Goal: Transaction & Acquisition: Download file/media

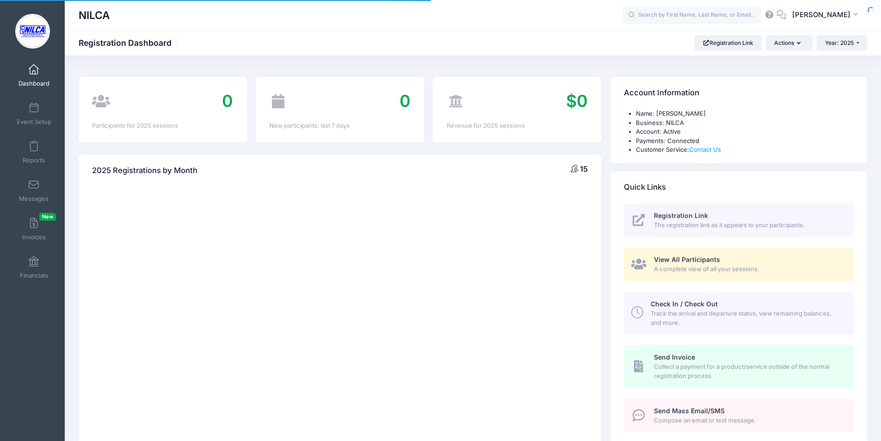
select select
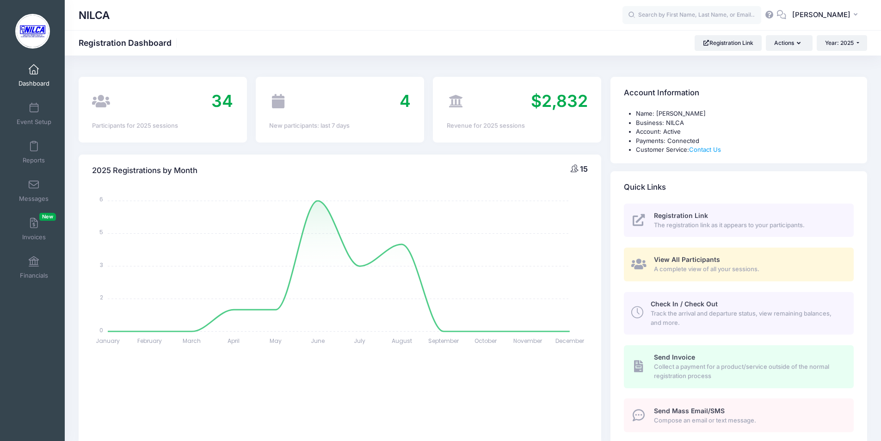
click at [684, 261] on span "View All Participants" at bounding box center [687, 259] width 66 height 8
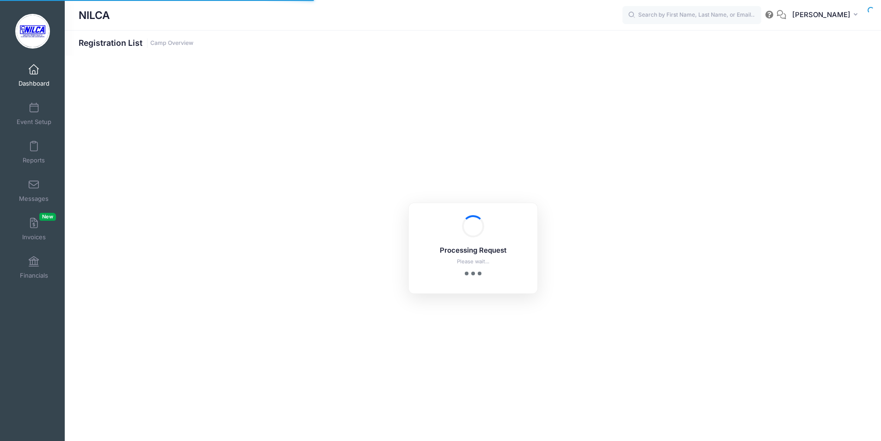
select select "10"
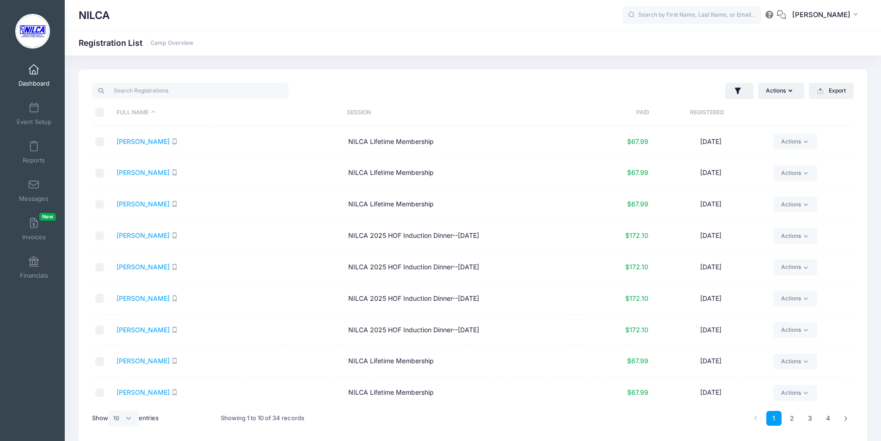
scroll to position [34, 0]
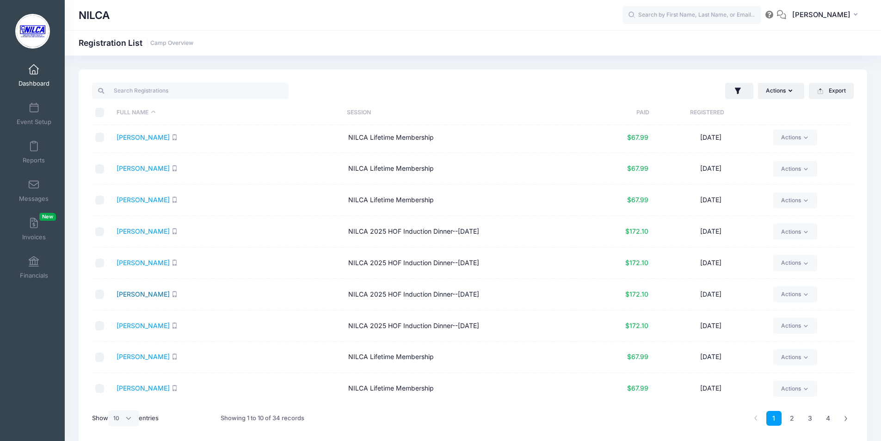
click at [136, 294] on link "[PERSON_NAME]" at bounding box center [142, 294] width 53 height 8
click at [129, 327] on link "Delia, Michael" at bounding box center [142, 325] width 53 height 8
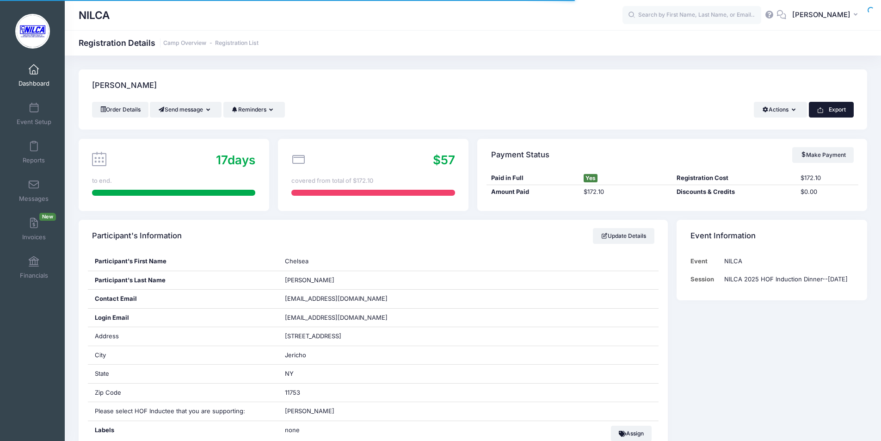
click at [848, 107] on button "Export" at bounding box center [831, 110] width 45 height 16
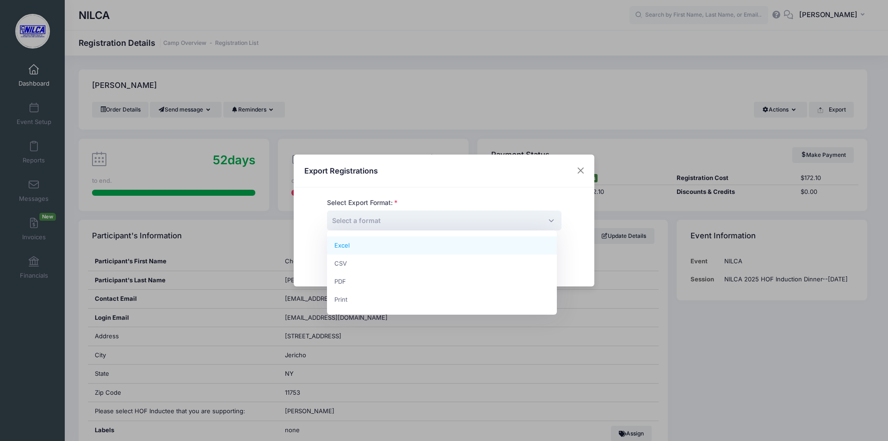
click at [483, 226] on span "Select a format" at bounding box center [444, 220] width 234 height 20
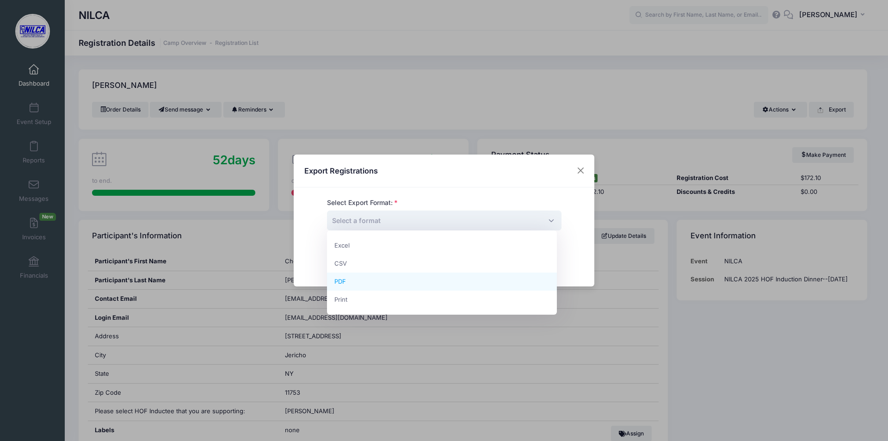
select select "pdf"
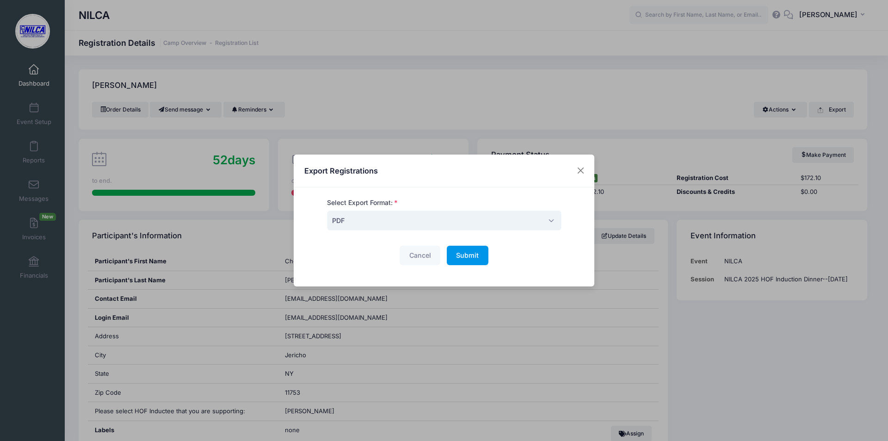
click at [470, 254] on span "Submit" at bounding box center [467, 255] width 23 height 8
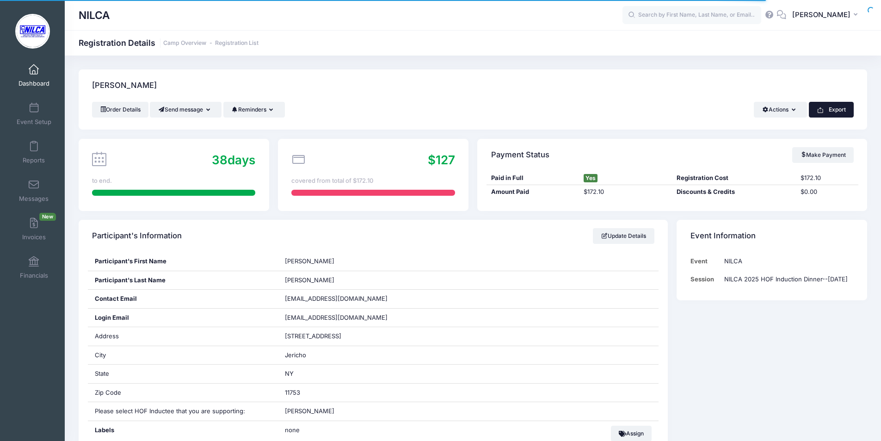
click at [819, 110] on icon "button" at bounding box center [819, 109] width 7 height 7
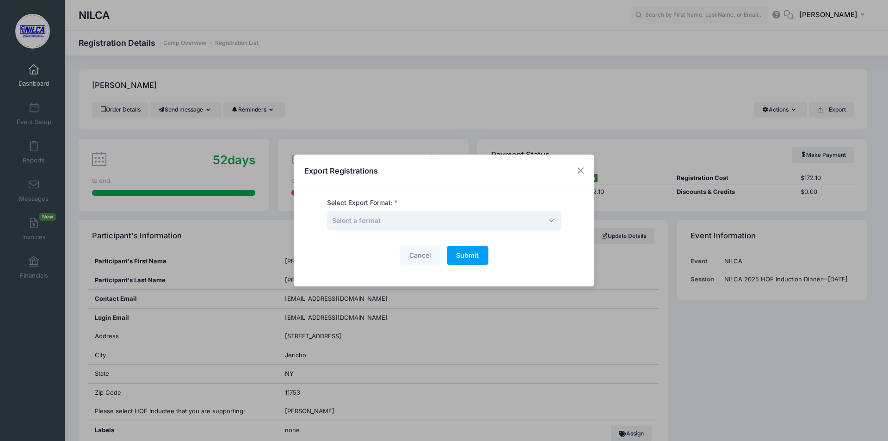
click at [445, 224] on span "Select a format" at bounding box center [444, 220] width 234 height 20
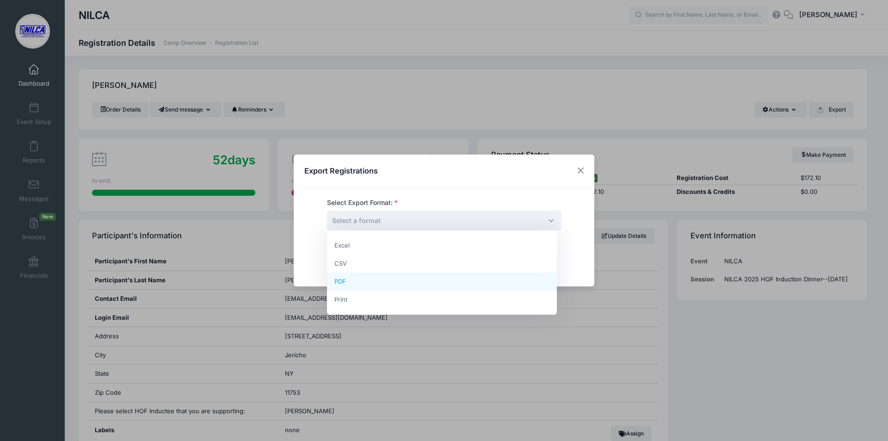
select select "pdf"
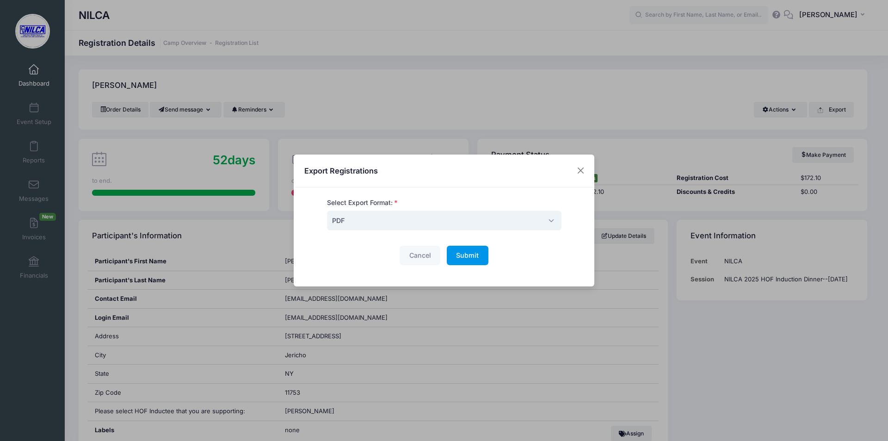
click at [460, 254] on span "Submit" at bounding box center [467, 255] width 23 height 8
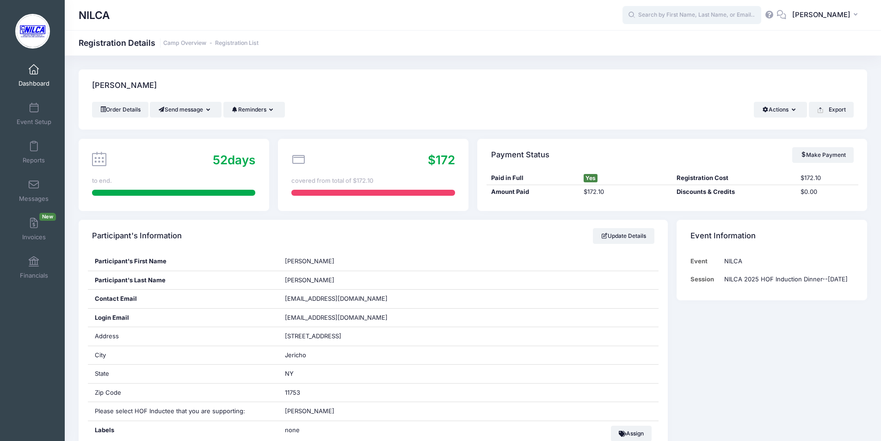
drag, startPoint x: 749, startPoint y: 29, endPoint x: 755, endPoint y: 12, distance: 18.6
click at [755, 12] on input "text" at bounding box center [691, 15] width 139 height 18
